Goal: Transaction & Acquisition: Purchase product/service

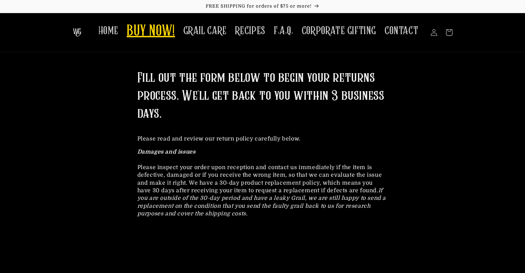
click at [163, 34] on span "BUY NOW!" at bounding box center [151, 31] width 48 height 19
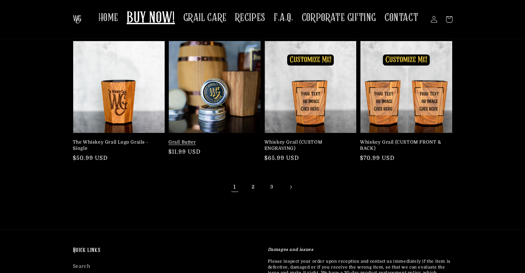
scroll to position [138, 0]
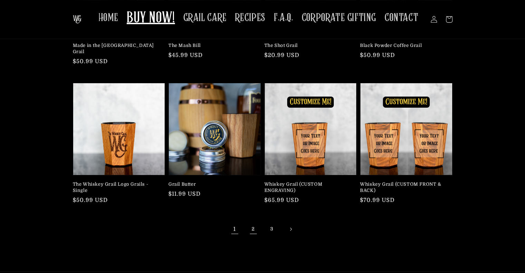
click at [251, 221] on link "2" at bounding box center [253, 228] width 15 height 15
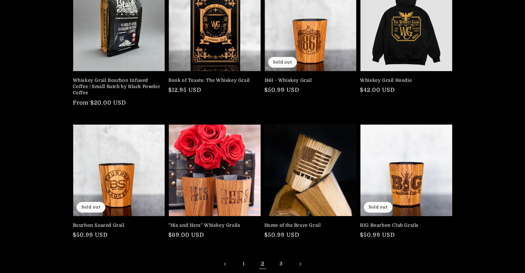
scroll to position [103, 0]
